Goal: Task Accomplishment & Management: Complete application form

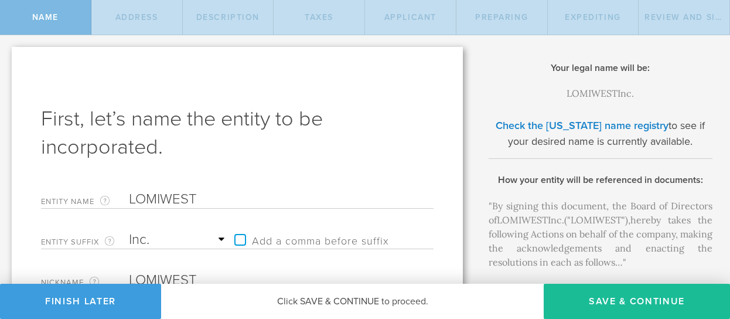
select select "inc."
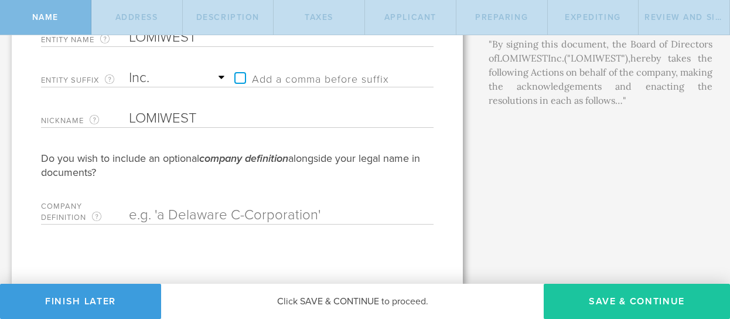
click at [598, 298] on button "Save & Continue" at bounding box center [637, 301] width 186 height 35
type input "[STREET_ADDRESS]"
type input "[GEOGRAPHIC_DATA]"
select select "DE"
type input "19081"
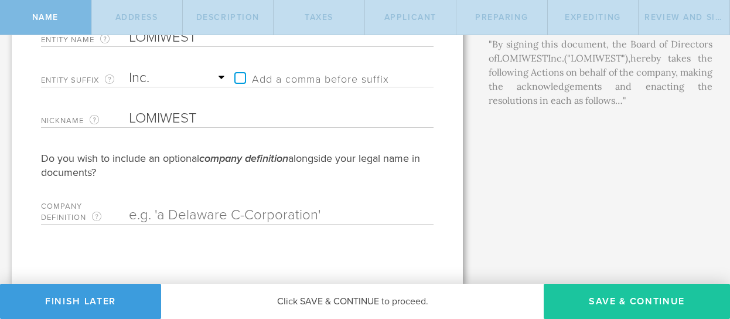
checkbox input "true"
type input "[STREET_ADDRESS]"
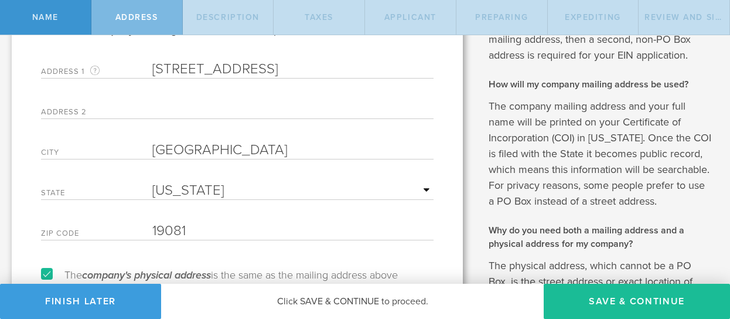
scroll to position [0, 0]
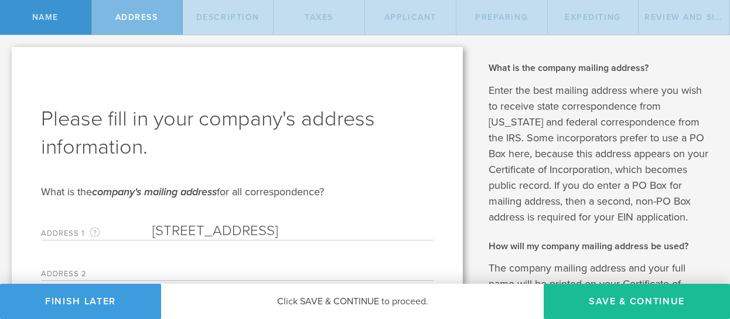
click at [598, 298] on button "Save & Continue" at bounding box center [637, 301] width 186 height 35
select select "transportation-warehousing"
type input "Saas plateform and transportation mining"
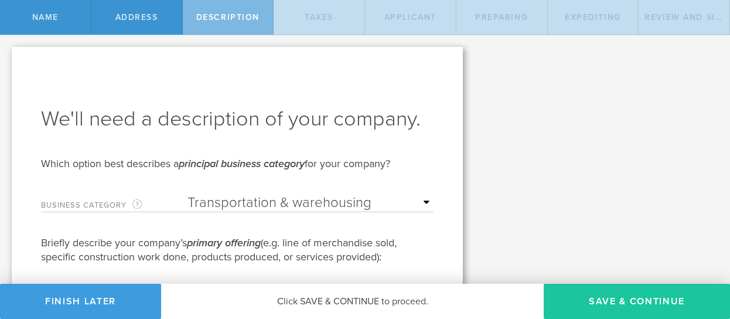
click at [598, 298] on button "Save & Continue" at bounding box center [637, 301] width 186 height 35
type input "0"
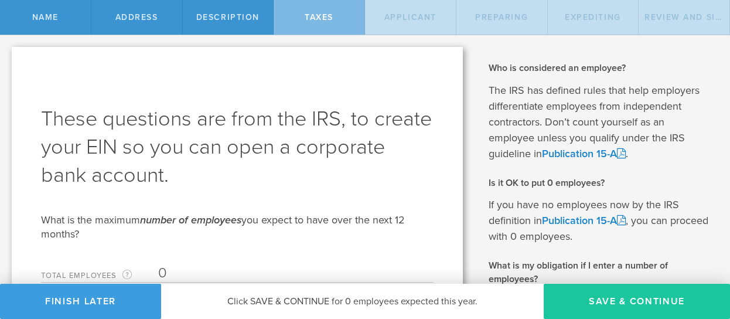
click at [600, 296] on button "Save & Continue" at bounding box center [637, 301] width 186 height 35
type input "[PERSON_NAME] [PERSON_NAME]"
type input "CEO"
type input "650719893"
type input "77 416 14 48"
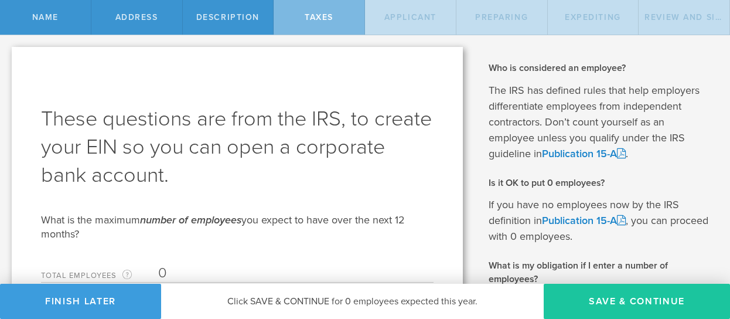
radio input "true"
select select "MA"
select select "SN"
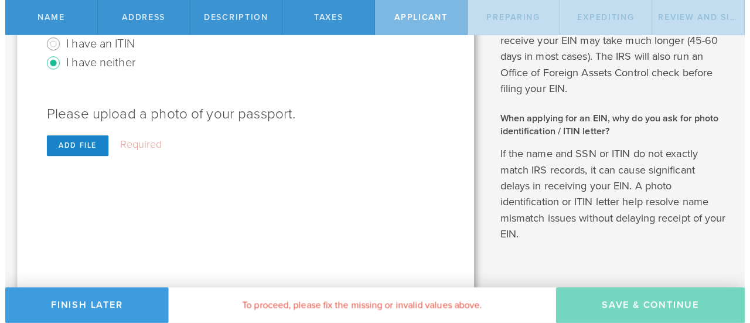
scroll to position [588, 0]
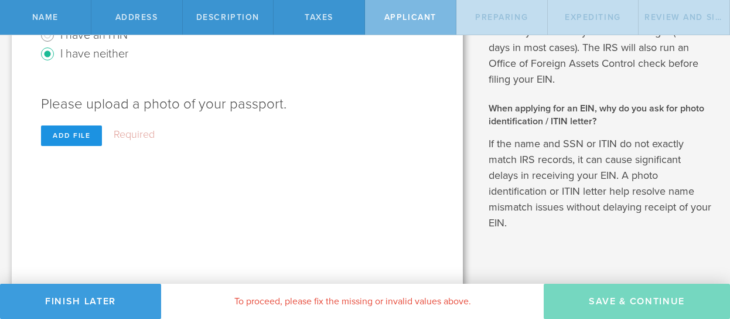
click at [84, 138] on div "Add file" at bounding box center [71, 135] width 61 height 21
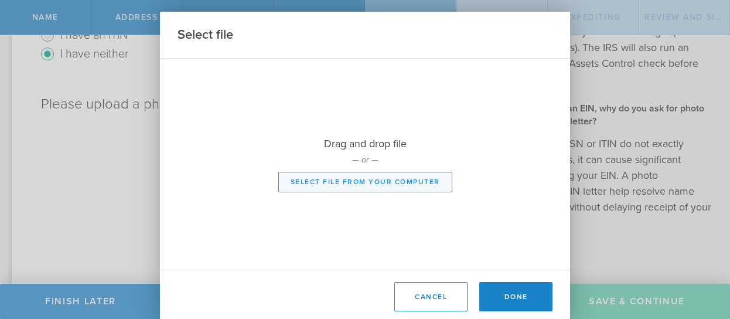
click at [357, 184] on button "Select file from your computer" at bounding box center [365, 182] width 174 height 21
type input "C:\fakepath\PASSEPORT [PERSON_NAME].pdf"
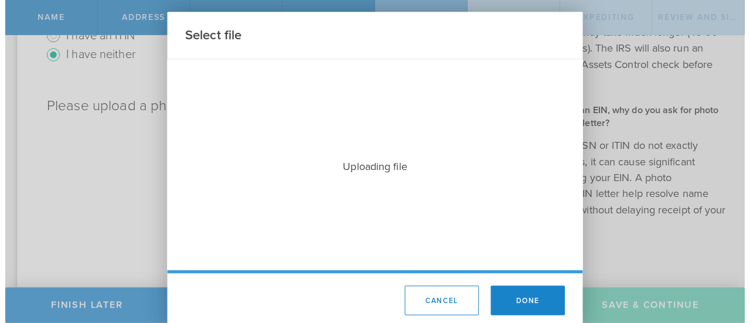
scroll to position [568, 0]
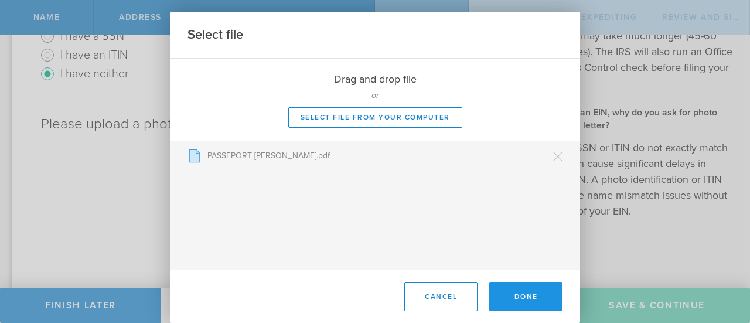
click at [527, 292] on button "Done" at bounding box center [525, 296] width 73 height 29
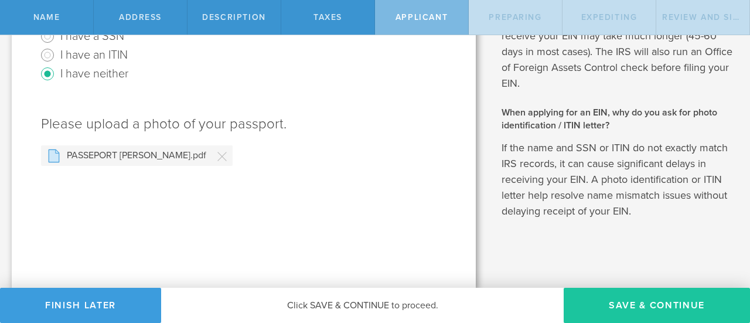
click at [597, 301] on button "Save & Continue" at bounding box center [657, 305] width 186 height 35
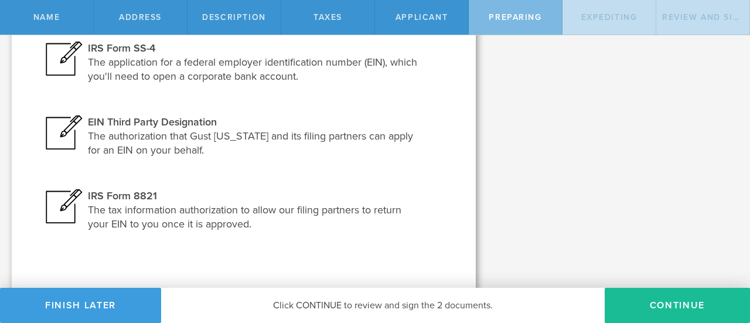
scroll to position [279, 0]
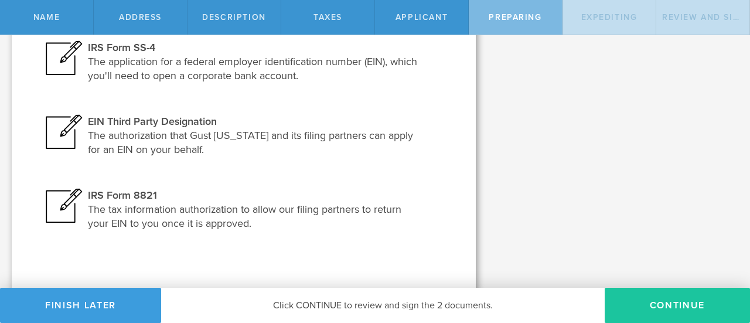
click at [652, 304] on button "Continue" at bounding box center [677, 305] width 145 height 35
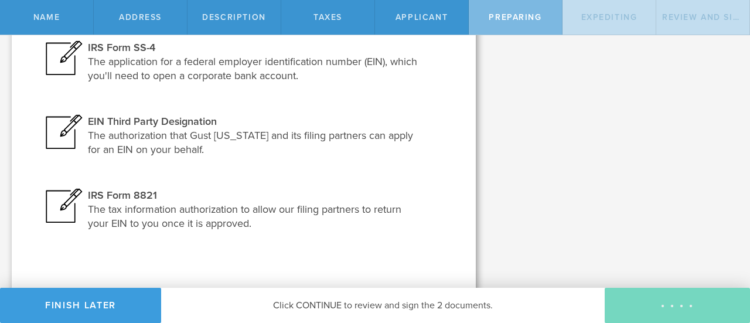
scroll to position [0, 0]
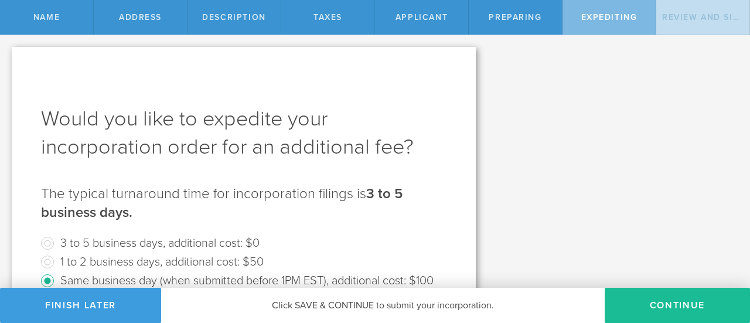
click at [652, 304] on button "Continue" at bounding box center [677, 305] width 145 height 35
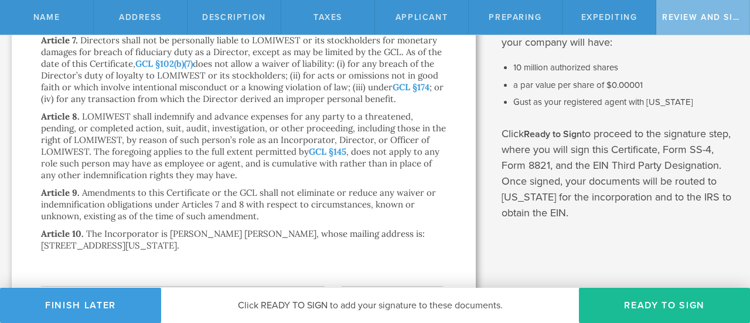
scroll to position [356, 0]
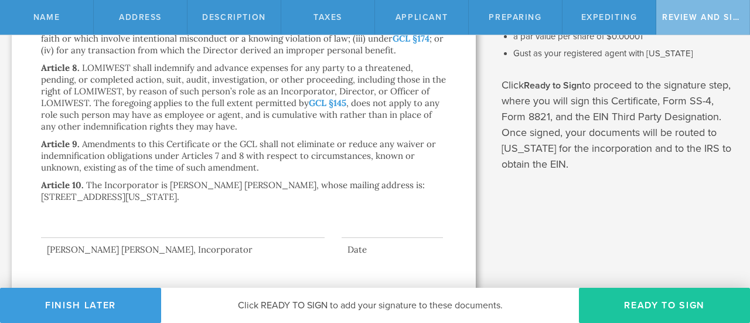
click at [655, 297] on button "Ready to Sign" at bounding box center [664, 305] width 171 height 35
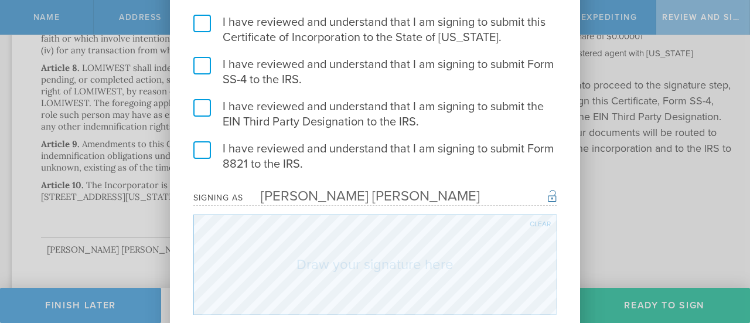
click at [510, 223] on form "I have reviewed and understand that I am signing to submit this Certificate of …" at bounding box center [374, 165] width 363 height 300
click at [208, 25] on label "I have reviewed and understand that I am signing to submit this Certificate of …" at bounding box center [374, 30] width 363 height 30
click at [0, 0] on input "I have reviewed and understand that I am signing to submit this Certificate of …" at bounding box center [0, 0] width 0 height 0
click at [208, 70] on label "I have reviewed and understand that I am signing to submit Form SS-4 to the IRS." at bounding box center [374, 72] width 363 height 30
click at [0, 0] on input "I have reviewed and understand that I am signing to submit Form SS-4 to the IRS." at bounding box center [0, 0] width 0 height 0
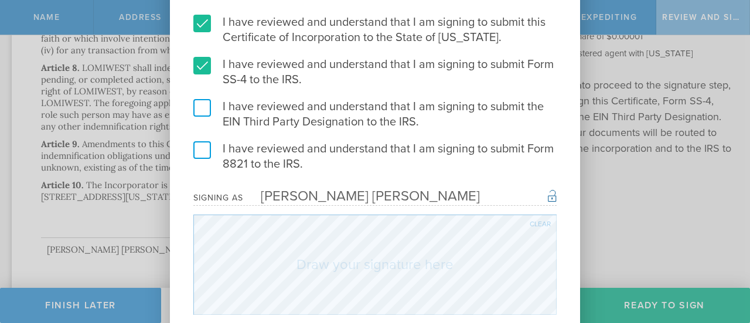
click at [202, 109] on label "I have reviewed and understand that I am signing to submit the EIN Third Party …" at bounding box center [374, 114] width 363 height 30
click at [0, 0] on input "I have reviewed and understand that I am signing to submit the EIN Third Party …" at bounding box center [0, 0] width 0 height 0
click at [203, 147] on label "I have reviewed and understand that I am signing to submit Form 8821 to the IRS." at bounding box center [374, 156] width 363 height 30
click at [0, 0] on input "I have reviewed and understand that I am signing to submit Form 8821 to the IRS." at bounding box center [0, 0] width 0 height 0
click at [536, 220] on div "Clear" at bounding box center [540, 223] width 21 height 7
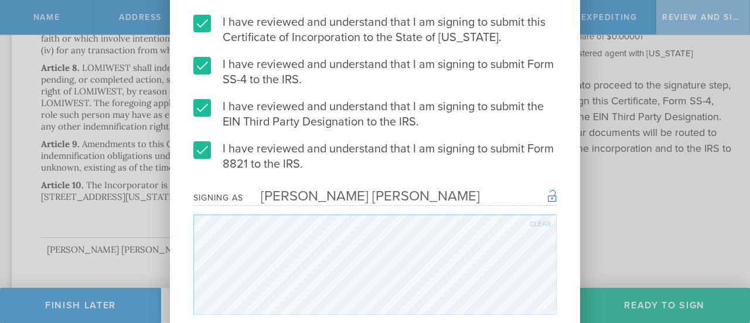
click at [534, 222] on div "Clear" at bounding box center [540, 223] width 21 height 7
click at [537, 221] on div "Clear" at bounding box center [540, 223] width 21 height 7
click at [544, 223] on div "Clear" at bounding box center [540, 223] width 21 height 7
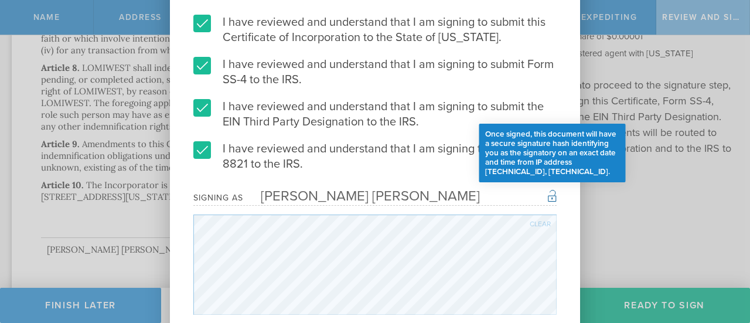
click at [554, 192] on div "Once signed, this document will have a secure signature hash identifying you as…" at bounding box center [552, 195] width 9 height 14
click at [551, 195] on div "Once signed, this document will have a secure signature hash identifying you as…" at bounding box center [552, 195] width 9 height 14
click at [551, 194] on div "Once signed, this document will have a secure signature hash identifying you as…" at bounding box center [552, 195] width 9 height 14
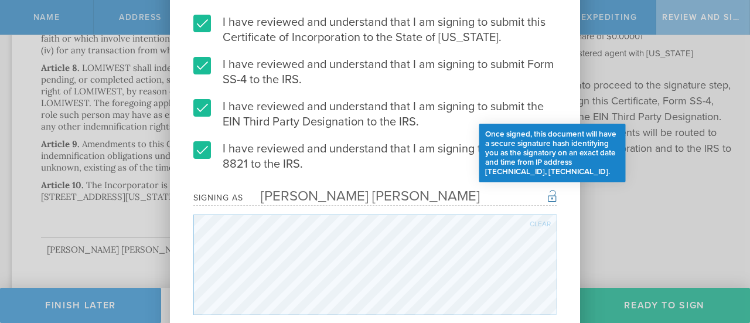
click at [551, 194] on div "Once signed, this document will have a secure signature hash identifying you as…" at bounding box center [552, 195] width 9 height 14
click at [548, 195] on div "Once signed, this document will have a secure signature hash identifying you as…" at bounding box center [552, 195] width 9 height 14
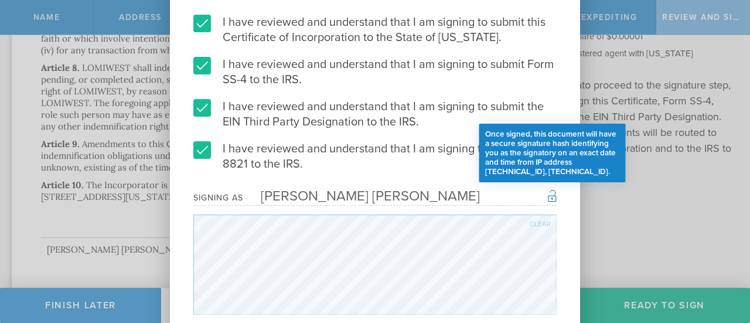
click at [548, 195] on div "Once signed, this document will have a secure signature hash identifying you as…" at bounding box center [552, 195] width 9 height 14
click at [551, 191] on div "Once signed, this document will have a secure signature hash identifying you as…" at bounding box center [552, 195] width 9 height 14
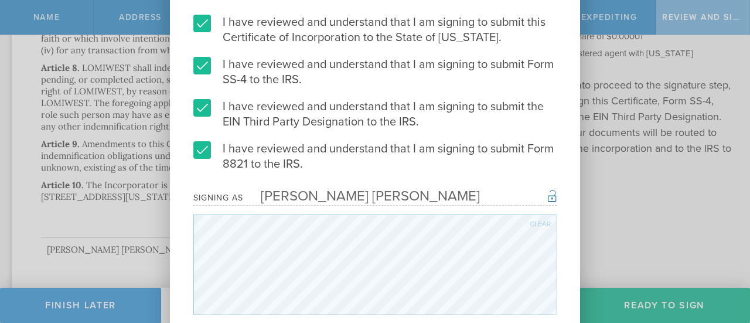
drag, startPoint x: 566, startPoint y: 314, endPoint x: 276, endPoint y: 205, distance: 309.9
click at [276, 205] on div "Signing as [PERSON_NAME] [PERSON_NAME] Once signed, this document will have a s…" at bounding box center [374, 197] width 363 height 16
click at [404, 195] on div "[PERSON_NAME] [PERSON_NAME]" at bounding box center [361, 196] width 237 height 17
click at [585, 310] on div "You are signing 4 documents. I have reviewed and understand that I am signing t…" at bounding box center [375, 161] width 750 height 323
click at [626, 305] on div "You are signing 4 documents. I have reviewed and understand that I am signing t…" at bounding box center [375, 161] width 750 height 323
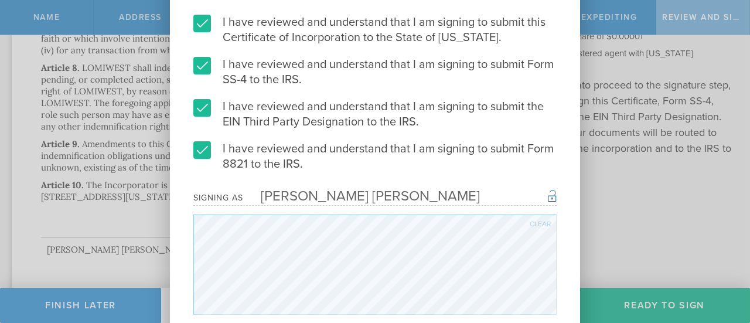
drag, startPoint x: 750, startPoint y: 221, endPoint x: 674, endPoint y: 64, distance: 174.3
click at [674, 64] on div "You are signing 4 documents. I have reviewed and understand that I am signing t…" at bounding box center [375, 161] width 750 height 323
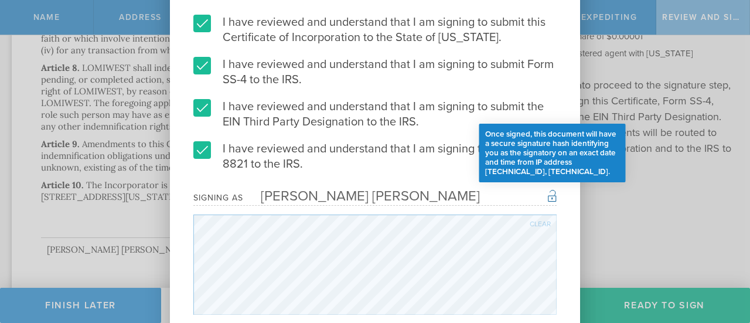
click at [556, 193] on div "Once signed, this document will have a secure signature hash identifying you as…" at bounding box center [552, 195] width 9 height 14
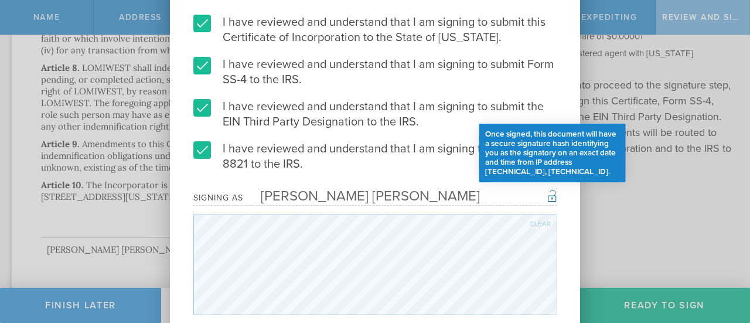
click at [554, 196] on div "Once signed, this document will have a secure signature hash identifying you as…" at bounding box center [552, 195] width 9 height 14
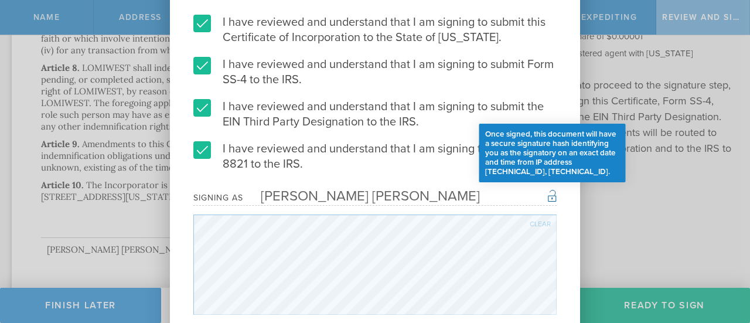
click at [554, 196] on div "Once signed, this document will have a secure signature hash identifying you as…" at bounding box center [552, 195] width 9 height 14
click at [554, 268] on form "I have reviewed and understand that I am signing to submit this Certificate of …" at bounding box center [374, 165] width 363 height 300
click at [550, 189] on div "Once signed, this document will have a secure signature hash identifying you as…" at bounding box center [552, 195] width 9 height 14
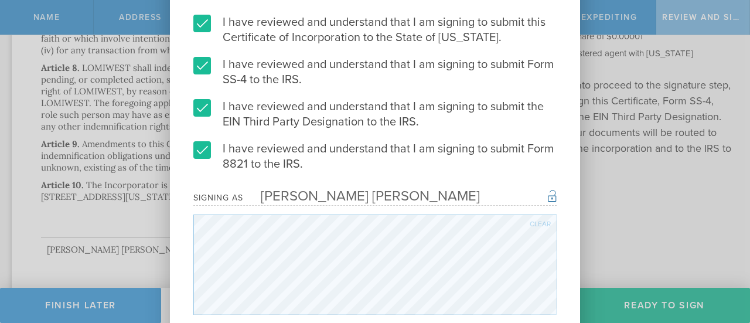
drag, startPoint x: 550, startPoint y: 189, endPoint x: 510, endPoint y: 197, distance: 40.0
click at [510, 197] on div "Signing as [PERSON_NAME] [PERSON_NAME] Once signed, this document will have a s…" at bounding box center [374, 197] width 363 height 16
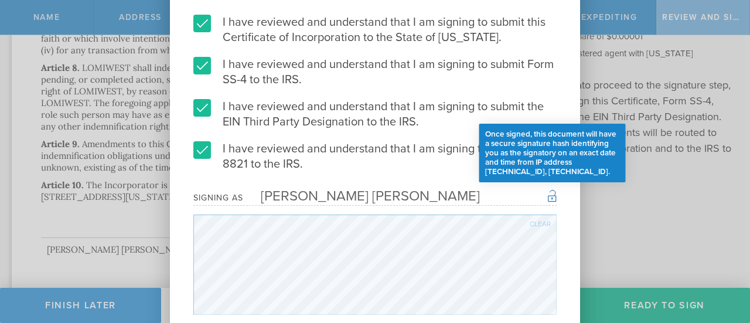
click at [549, 198] on div "Once signed, this document will have a secure signature hash identifying you as…" at bounding box center [552, 195] width 9 height 14
click at [549, 189] on div "Once signed, this document will have a secure signature hash identifying you as…" at bounding box center [552, 195] width 9 height 14
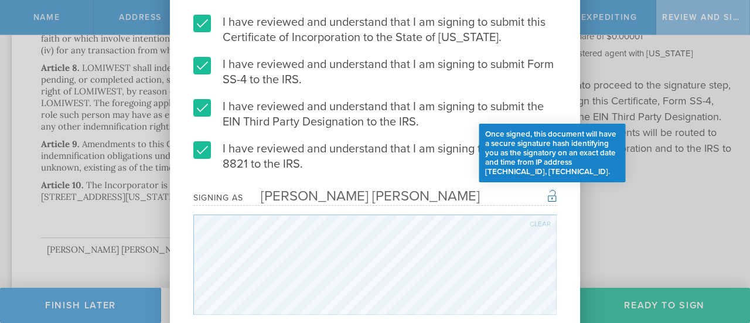
click at [549, 189] on div "Once signed, this document will have a secure signature hash identifying you as…" at bounding box center [552, 195] width 9 height 14
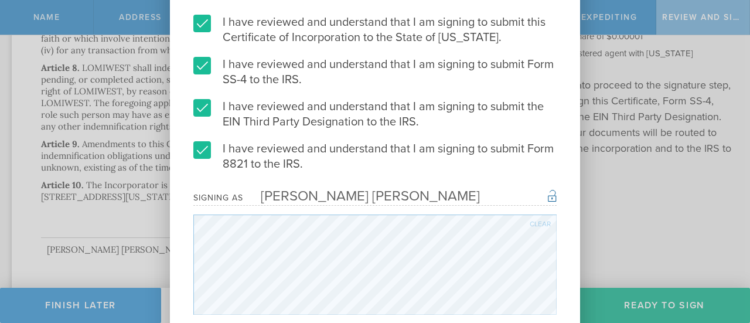
drag, startPoint x: 549, startPoint y: 189, endPoint x: 556, endPoint y: 206, distance: 17.9
click at [556, 206] on form "I have reviewed and understand that I am signing to submit this Certificate of …" at bounding box center [374, 165] width 363 height 300
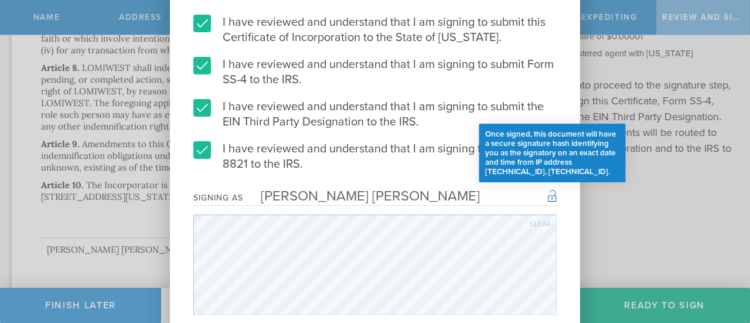
click at [549, 192] on div "Once signed, this document will have a secure signature hash identifying you as…" at bounding box center [552, 195] width 9 height 14
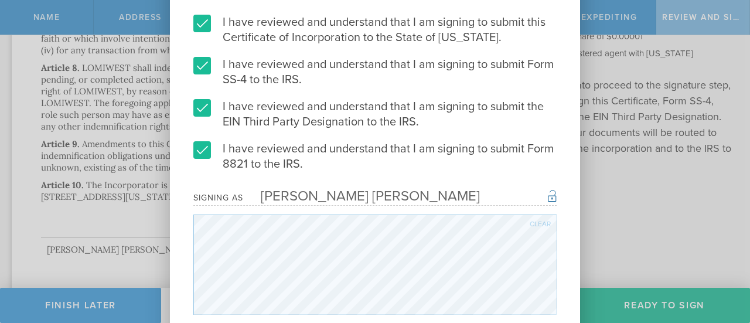
click at [367, 193] on div "[PERSON_NAME] [PERSON_NAME]" at bounding box center [361, 196] width 237 height 17
click at [222, 188] on form "I have reviewed and understand that I am signing to submit this Certificate of …" at bounding box center [374, 165] width 363 height 300
click at [204, 23] on label "I have reviewed and understand that I am signing to submit this Certificate of …" at bounding box center [374, 30] width 363 height 30
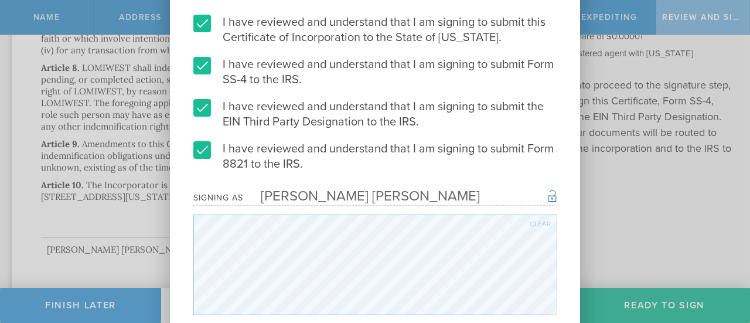
click at [0, 0] on input "I have reviewed and understand that I am signing to submit this Certificate of …" at bounding box center [0, 0] width 0 height 0
click at [213, 64] on label "I have reviewed and understand that I am signing to submit Form SS-4 to the IRS." at bounding box center [374, 72] width 363 height 30
click at [0, 0] on input "I have reviewed and understand that I am signing to submit Form SS-4 to the IRS." at bounding box center [0, 0] width 0 height 0
click at [211, 118] on label "I have reviewed and understand that I am signing to submit the EIN Third Party …" at bounding box center [374, 114] width 363 height 30
click at [0, 0] on input "I have reviewed and understand that I am signing to submit the EIN Third Party …" at bounding box center [0, 0] width 0 height 0
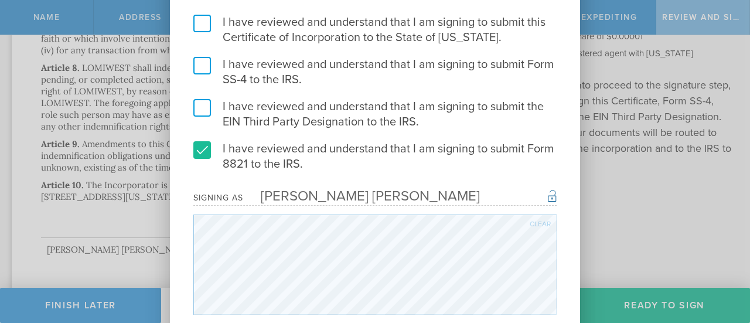
click at [207, 156] on label "I have reviewed and understand that I am signing to submit Form 8821 to the IRS." at bounding box center [374, 156] width 363 height 30
click at [0, 0] on input "I have reviewed and understand that I am signing to submit Form 8821 to the IRS." at bounding box center [0, 0] width 0 height 0
drag, startPoint x: 395, startPoint y: 179, endPoint x: 424, endPoint y: 198, distance: 35.1
drag, startPoint x: 424, startPoint y: 198, endPoint x: 406, endPoint y: 207, distance: 21.0
click at [406, 207] on form "I have reviewed and understand that I am signing to submit this Certificate of …" at bounding box center [374, 165] width 363 height 300
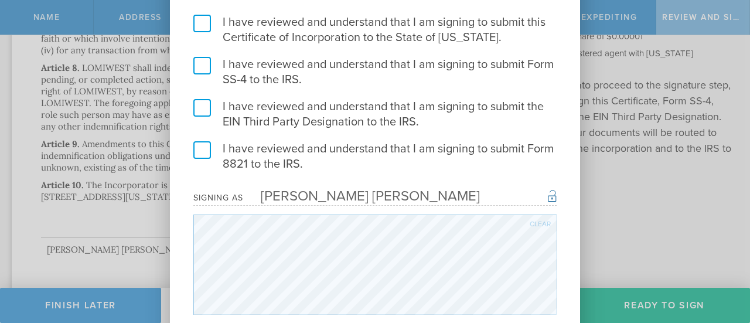
click at [406, 207] on form "I have reviewed and understand that I am signing to submit this Certificate of …" at bounding box center [374, 165] width 363 height 300
click at [203, 25] on label "I have reviewed and understand that I am signing to submit this Certificate of …" at bounding box center [374, 30] width 363 height 30
click at [0, 0] on input "I have reviewed and understand that I am signing to submit this Certificate of …" at bounding box center [0, 0] width 0 height 0
click at [207, 63] on label "I have reviewed and understand that I am signing to submit Form SS-4 to the IRS." at bounding box center [374, 72] width 363 height 30
click at [0, 0] on input "I have reviewed and understand that I am signing to submit Form SS-4 to the IRS." at bounding box center [0, 0] width 0 height 0
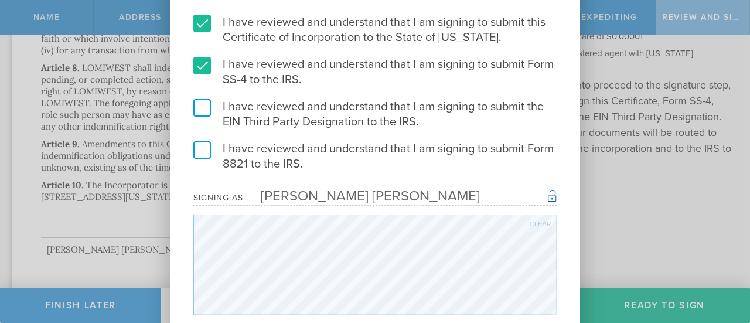
click at [200, 106] on label "I have reviewed and understand that I am signing to submit the EIN Third Party …" at bounding box center [374, 114] width 363 height 30
click at [0, 0] on input "I have reviewed and understand that I am signing to submit the EIN Third Party …" at bounding box center [0, 0] width 0 height 0
click at [197, 148] on label "I have reviewed and understand that I am signing to submit Form 8821 to the IRS." at bounding box center [374, 156] width 363 height 30
click at [0, 0] on input "I have reviewed and understand that I am signing to submit Form 8821 to the IRS." at bounding box center [0, 0] width 0 height 0
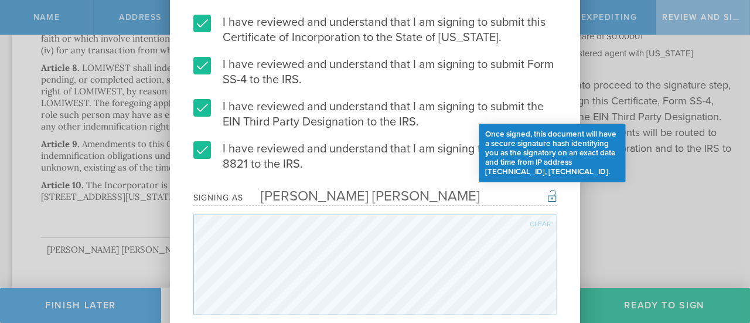
click at [554, 199] on div "Once signed, this document will have a secure signature hash identifying you as…" at bounding box center [552, 195] width 9 height 14
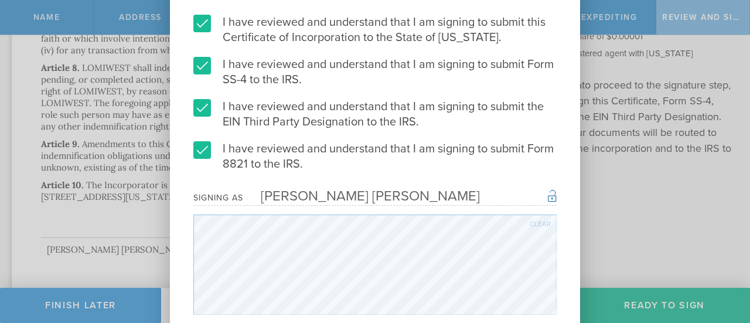
drag, startPoint x: 750, startPoint y: 226, endPoint x: 632, endPoint y: 231, distance: 117.3
click at [632, 231] on div "You are signing 4 documents. I have reviewed and understand that I am signing t…" at bounding box center [375, 161] width 750 height 323
drag, startPoint x: 632, startPoint y: 231, endPoint x: 668, endPoint y: 219, distance: 38.0
click at [668, 219] on div "You are signing 4 documents. I have reviewed and understand that I am signing t…" at bounding box center [375, 161] width 750 height 323
click at [540, 220] on div "Clear" at bounding box center [540, 223] width 21 height 7
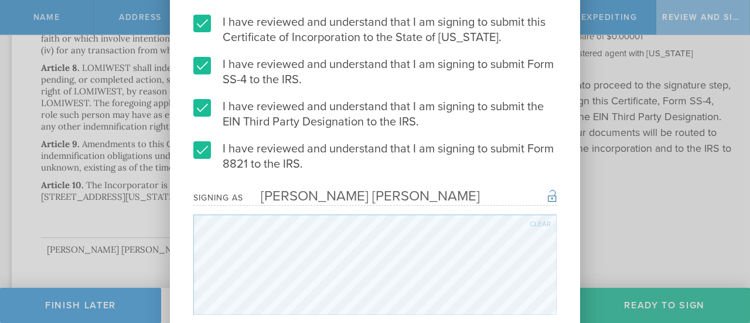
click at [557, 196] on div "I have reviewed and understand that I am signing to submit this Certificate of …" at bounding box center [375, 165] width 410 height 300
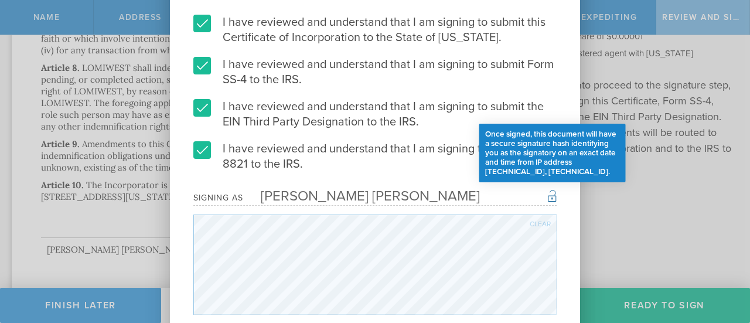
click at [551, 196] on div "Once signed, this document will have a secure signature hash identifying you as…" at bounding box center [552, 195] width 9 height 14
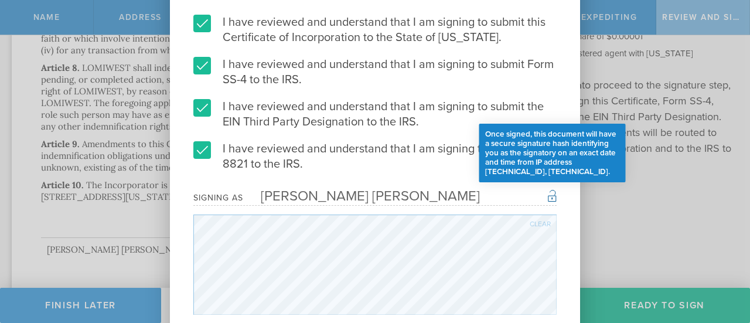
click at [551, 196] on div "Once signed, this document will have a secure signature hash identifying you as…" at bounding box center [552, 195] width 9 height 14
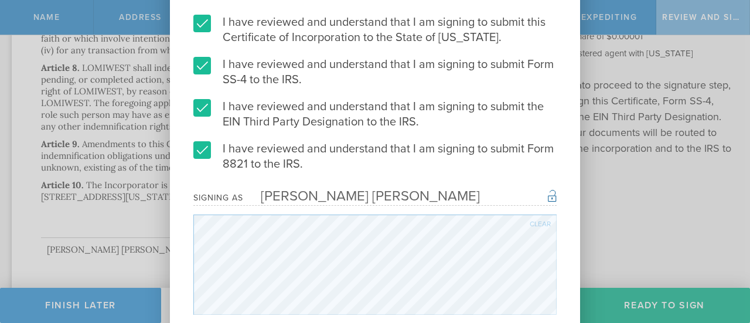
click at [229, 198] on div "Signing as" at bounding box center [218, 198] width 50 height 10
click at [209, 23] on label "I have reviewed and understand that I am signing to submit this Certificate of …" at bounding box center [374, 30] width 363 height 30
click at [0, 0] on input "I have reviewed and understand that I am signing to submit this Certificate of …" at bounding box center [0, 0] width 0 height 0
click at [203, 59] on label "I have reviewed and understand that I am signing to submit Form SS-4 to the IRS." at bounding box center [374, 72] width 363 height 30
click at [0, 0] on input "I have reviewed and understand that I am signing to submit Form SS-4 to the IRS." at bounding box center [0, 0] width 0 height 0
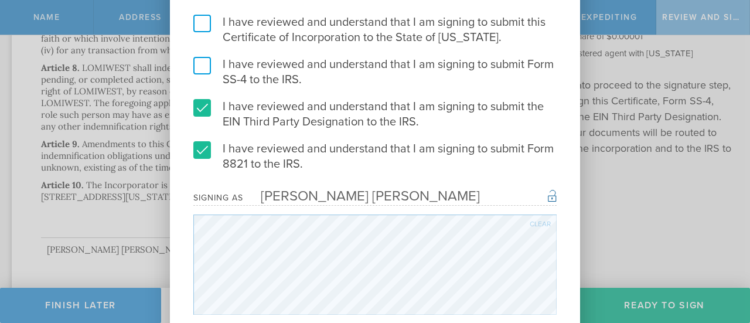
click at [202, 108] on label "I have reviewed and understand that I am signing to submit the EIN Third Party …" at bounding box center [374, 114] width 363 height 30
click at [0, 0] on input "I have reviewed and understand that I am signing to submit the EIN Third Party …" at bounding box center [0, 0] width 0 height 0
click at [196, 158] on label "I have reviewed and understand that I am signing to submit Form 8821 to the IRS." at bounding box center [374, 156] width 363 height 30
click at [0, 0] on input "I have reviewed and understand that I am signing to submit Form 8821 to the IRS." at bounding box center [0, 0] width 0 height 0
click at [532, 226] on div "Clear" at bounding box center [540, 223] width 21 height 7
